Goal: Transaction & Acquisition: Purchase product/service

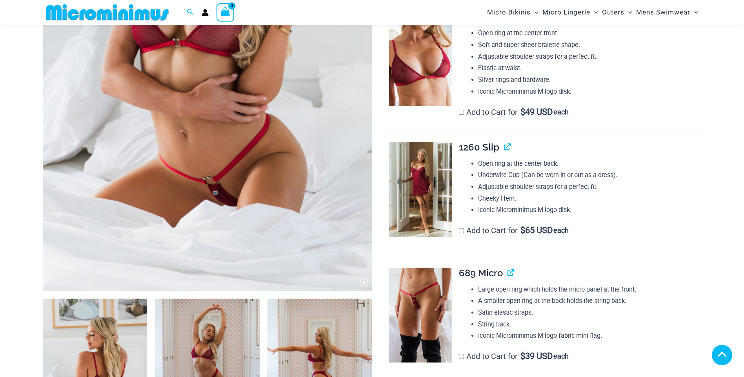
scroll to position [385, 0]
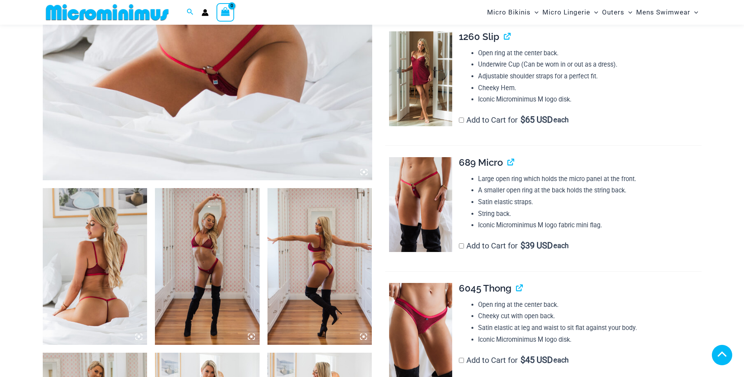
click at [118, 208] on img at bounding box center [95, 266] width 105 height 157
click at [199, 188] on img at bounding box center [207, 266] width 105 height 157
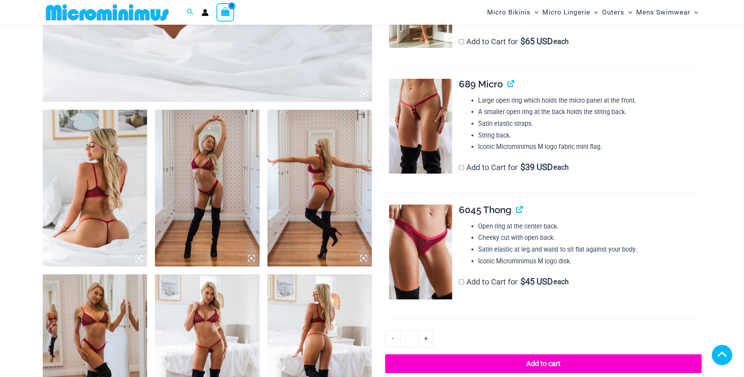
click at [334, 175] on img at bounding box center [319, 188] width 105 height 157
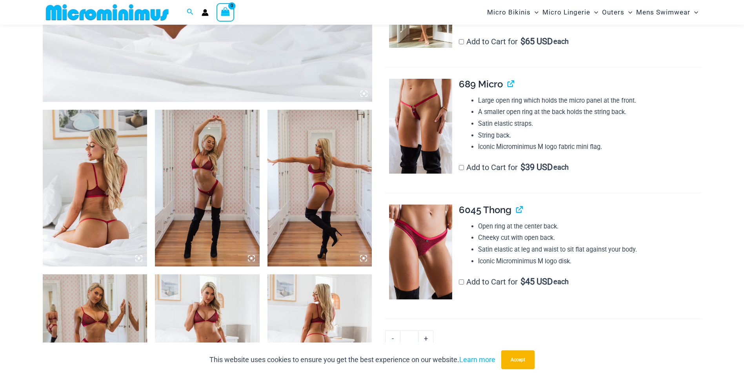
click at [320, 311] on img at bounding box center [319, 352] width 105 height 157
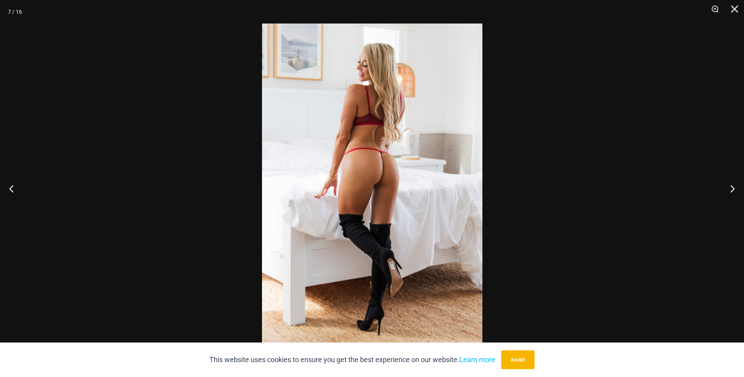
click at [455, 229] on img at bounding box center [372, 189] width 220 height 330
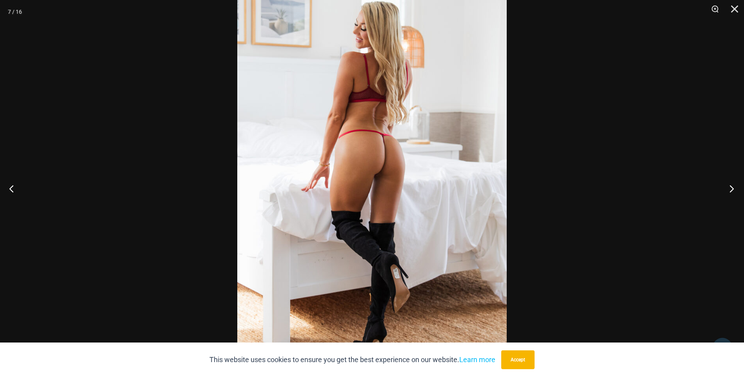
click at [731, 186] on button "Next" at bounding box center [728, 188] width 29 height 39
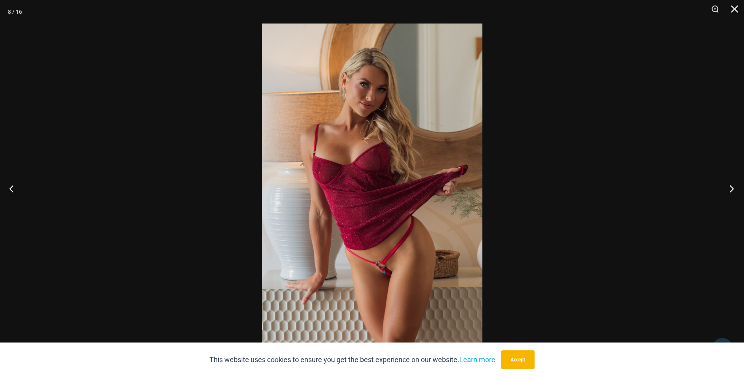
click at [731, 186] on button "Next" at bounding box center [728, 188] width 29 height 39
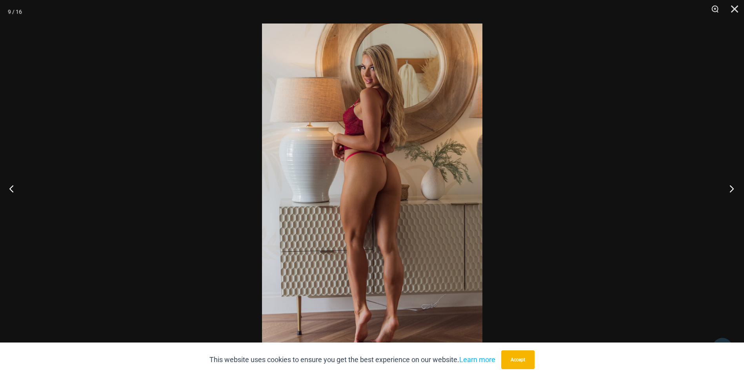
click at [731, 186] on button "Next" at bounding box center [728, 188] width 29 height 39
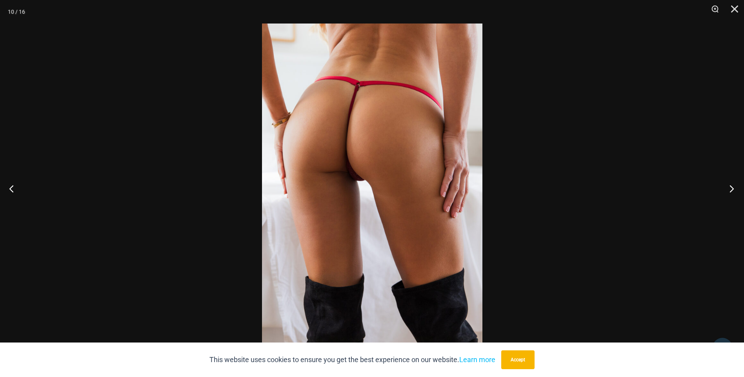
click at [731, 186] on button "Next" at bounding box center [728, 188] width 29 height 39
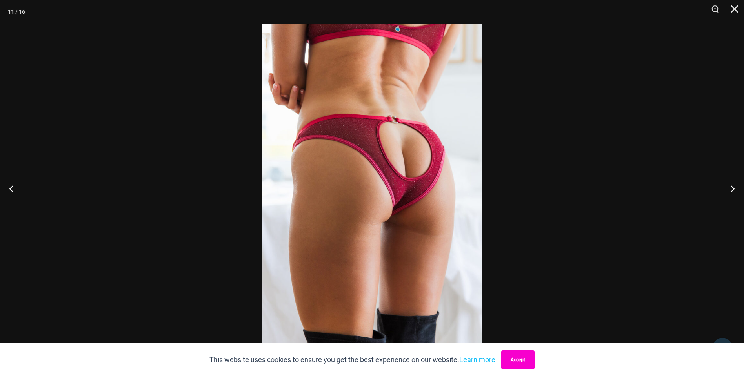
click at [530, 360] on button "Accept" at bounding box center [517, 360] width 33 height 19
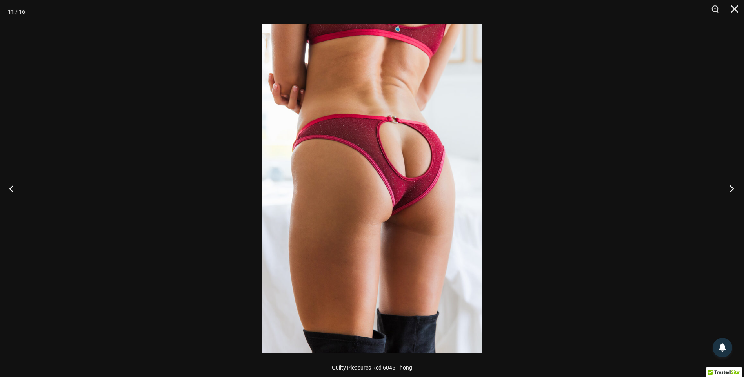
click at [734, 189] on button "Next" at bounding box center [728, 188] width 29 height 39
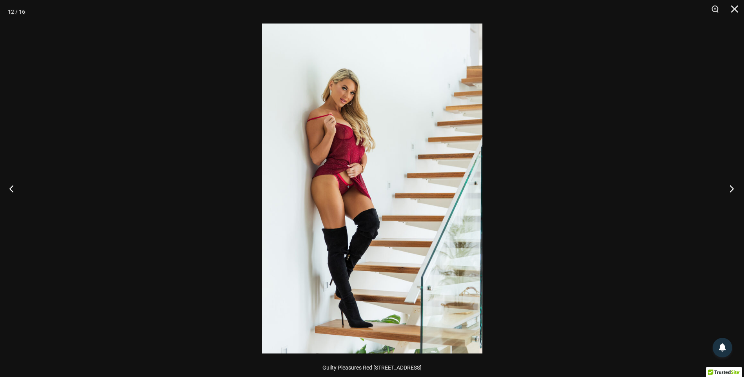
click at [734, 189] on button "Next" at bounding box center [728, 188] width 29 height 39
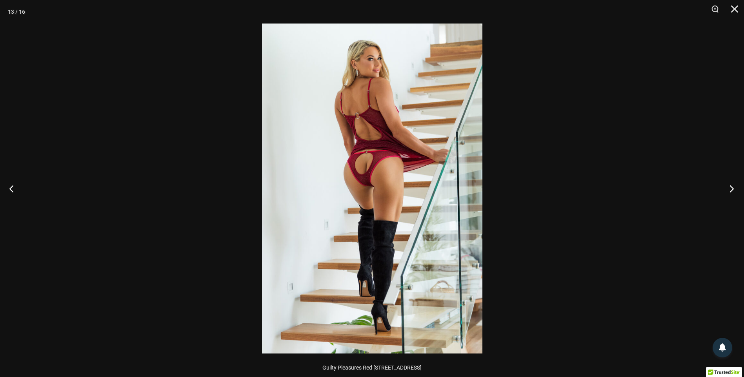
click at [734, 189] on button "Next" at bounding box center [728, 188] width 29 height 39
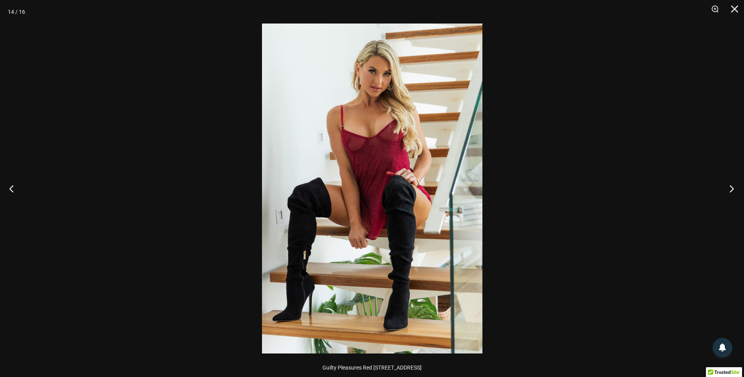
click at [734, 189] on button "Next" at bounding box center [728, 188] width 29 height 39
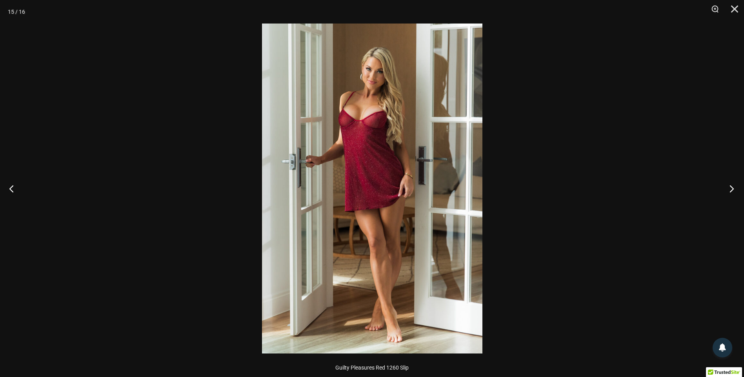
click at [734, 189] on button "Next" at bounding box center [728, 188] width 29 height 39
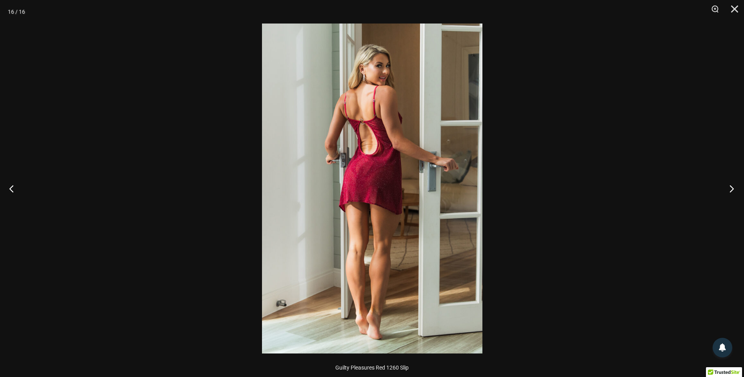
click at [734, 189] on button "Next" at bounding box center [728, 188] width 29 height 39
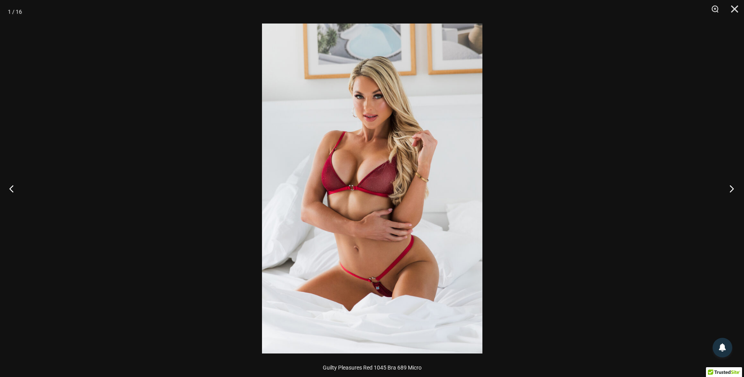
click at [734, 189] on button "Next" at bounding box center [728, 188] width 29 height 39
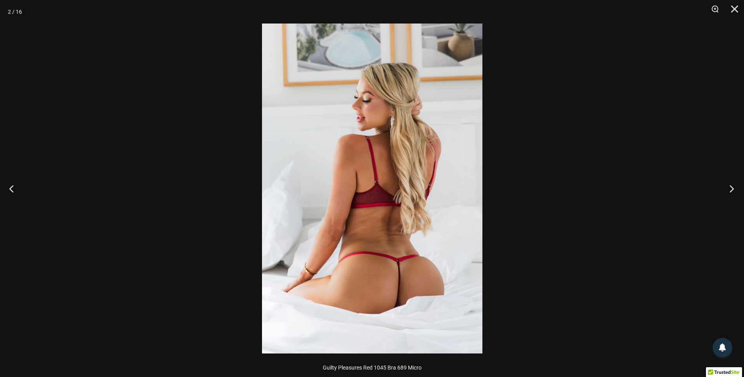
click at [734, 189] on button "Next" at bounding box center [728, 188] width 29 height 39
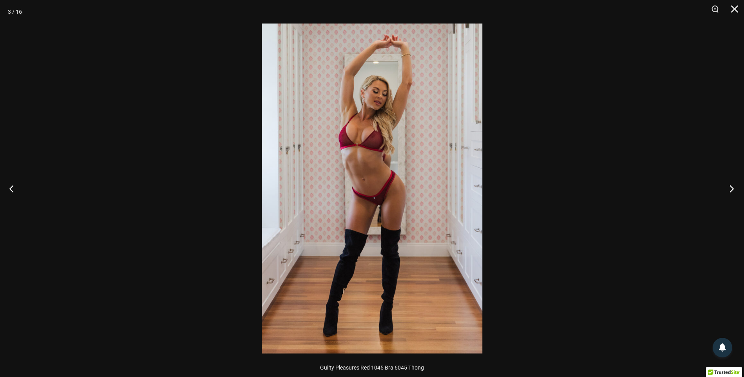
click at [734, 189] on button "Next" at bounding box center [728, 188] width 29 height 39
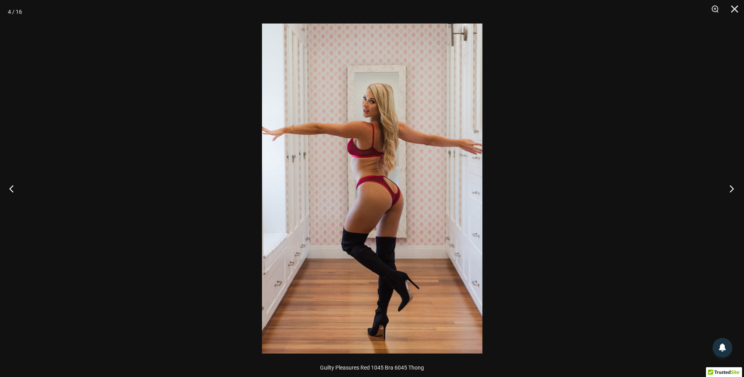
click at [734, 189] on button "Next" at bounding box center [728, 188] width 29 height 39
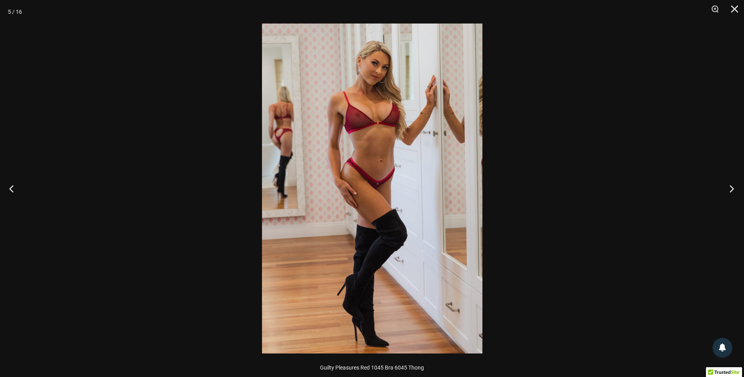
click at [734, 189] on button "Next" at bounding box center [728, 188] width 29 height 39
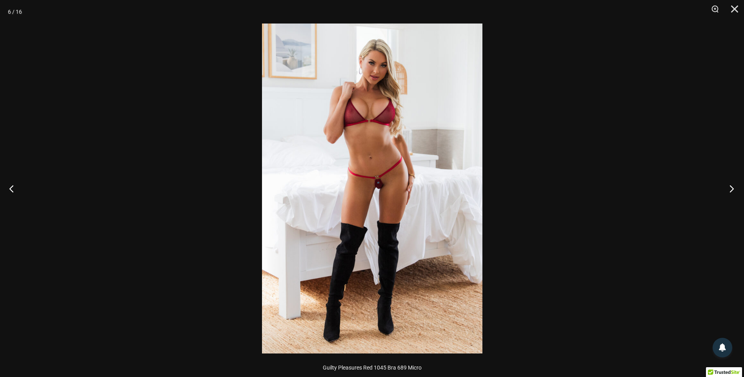
click at [734, 189] on button "Next" at bounding box center [728, 188] width 29 height 39
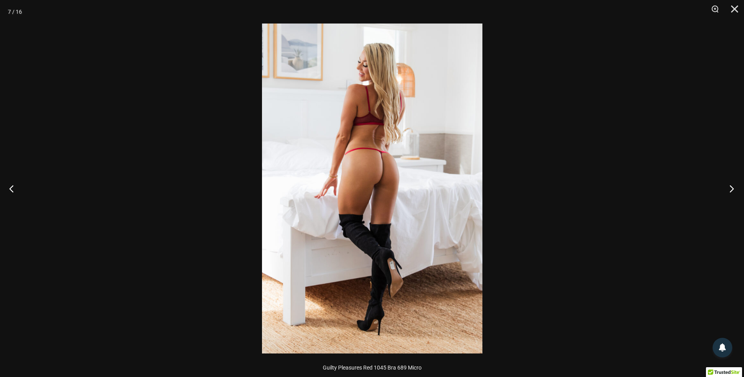
click at [734, 189] on button "Next" at bounding box center [728, 188] width 29 height 39
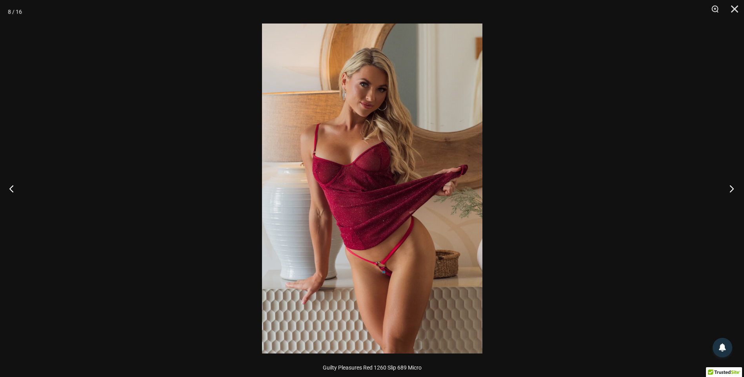
click at [734, 189] on button "Next" at bounding box center [728, 188] width 29 height 39
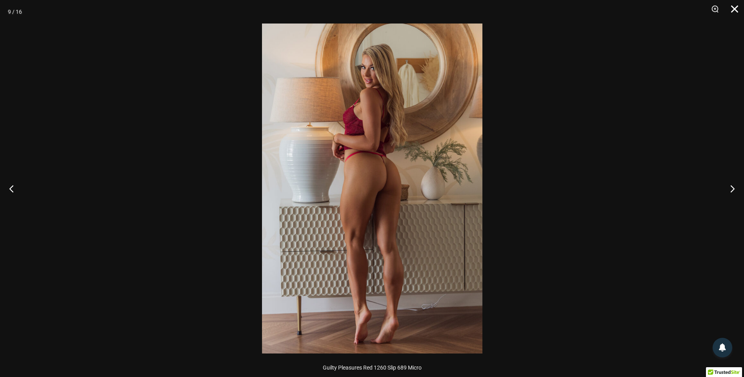
click at [734, 7] on button "Close" at bounding box center [732, 12] width 20 height 24
